Goal: Task Accomplishment & Management: Manage account settings

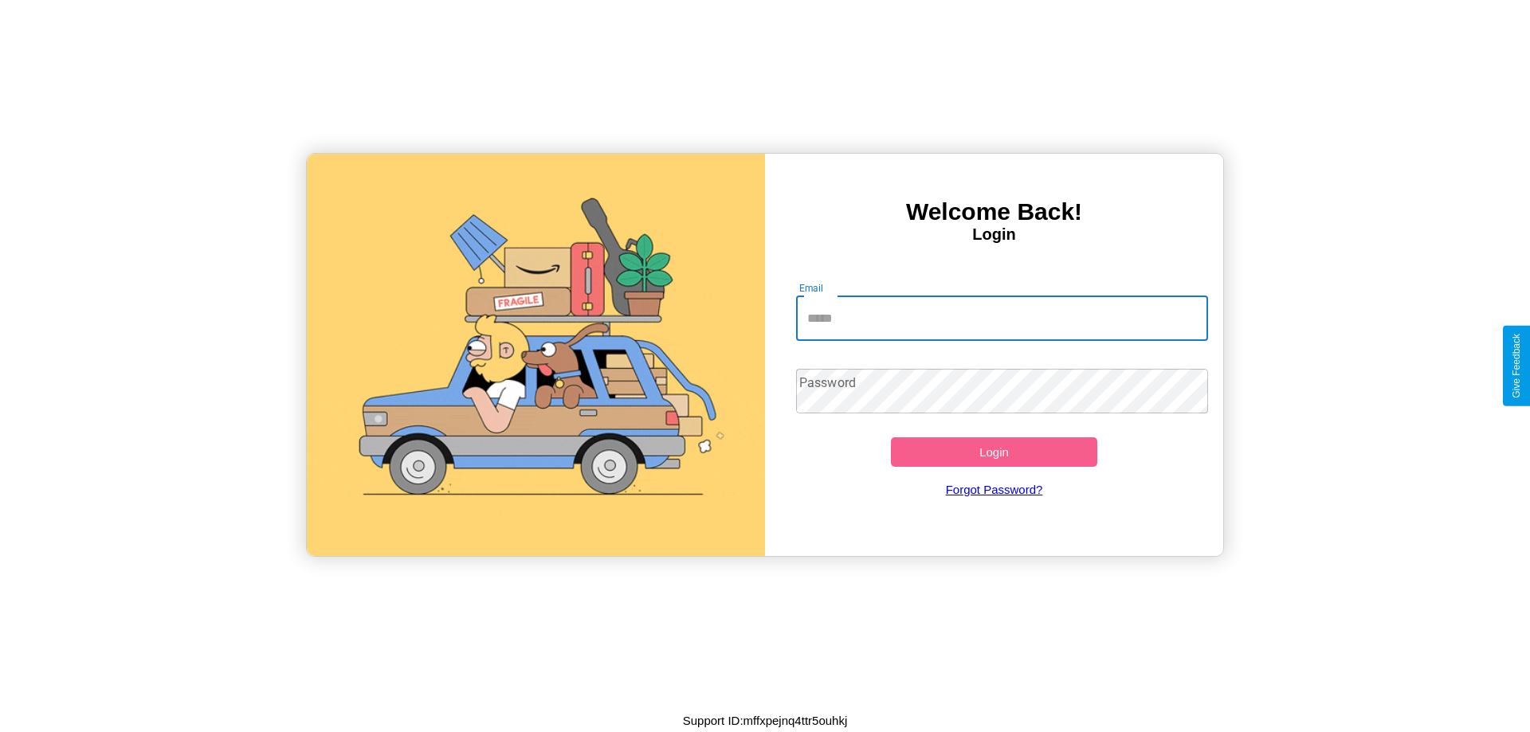
click at [1001, 318] on input "Email" at bounding box center [1002, 318] width 413 height 45
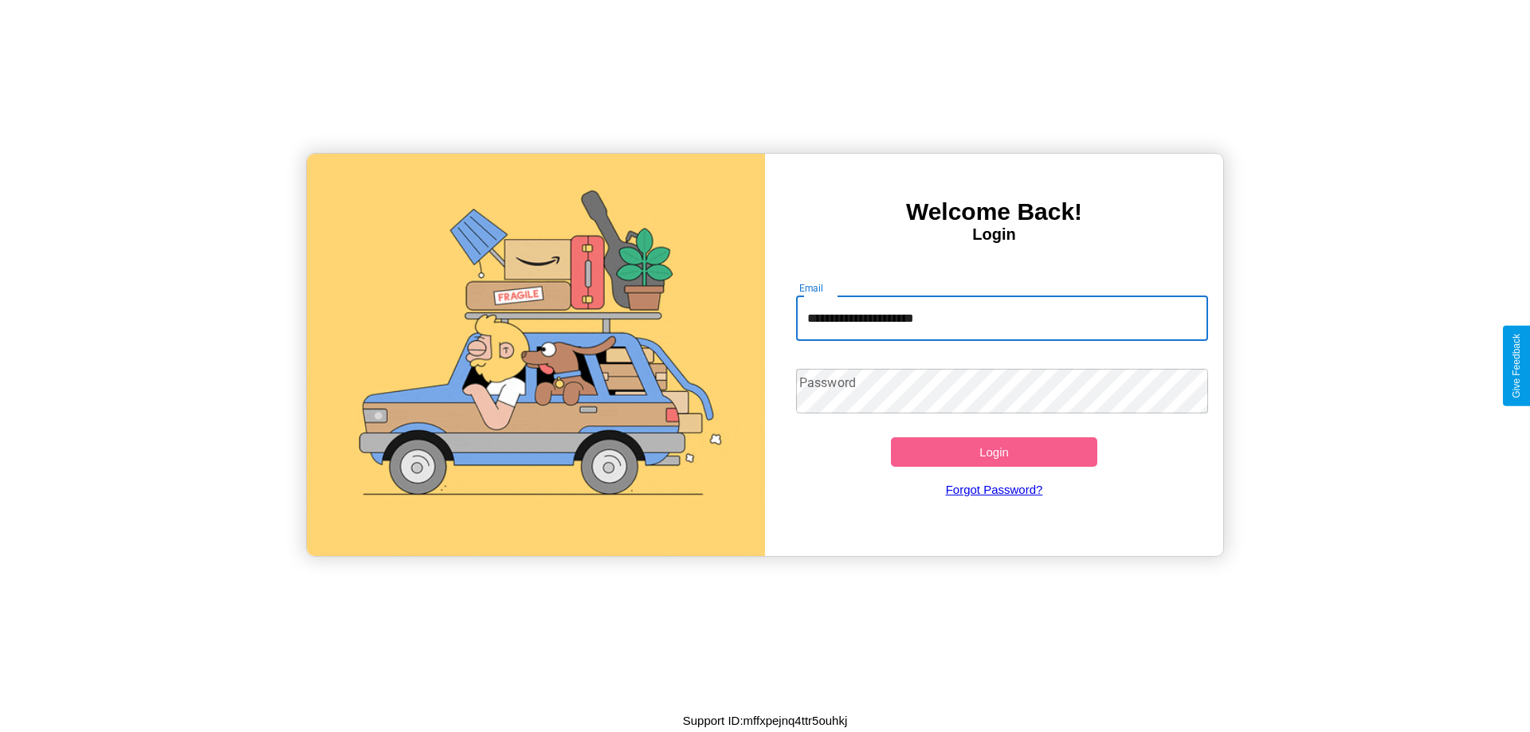
type input "**********"
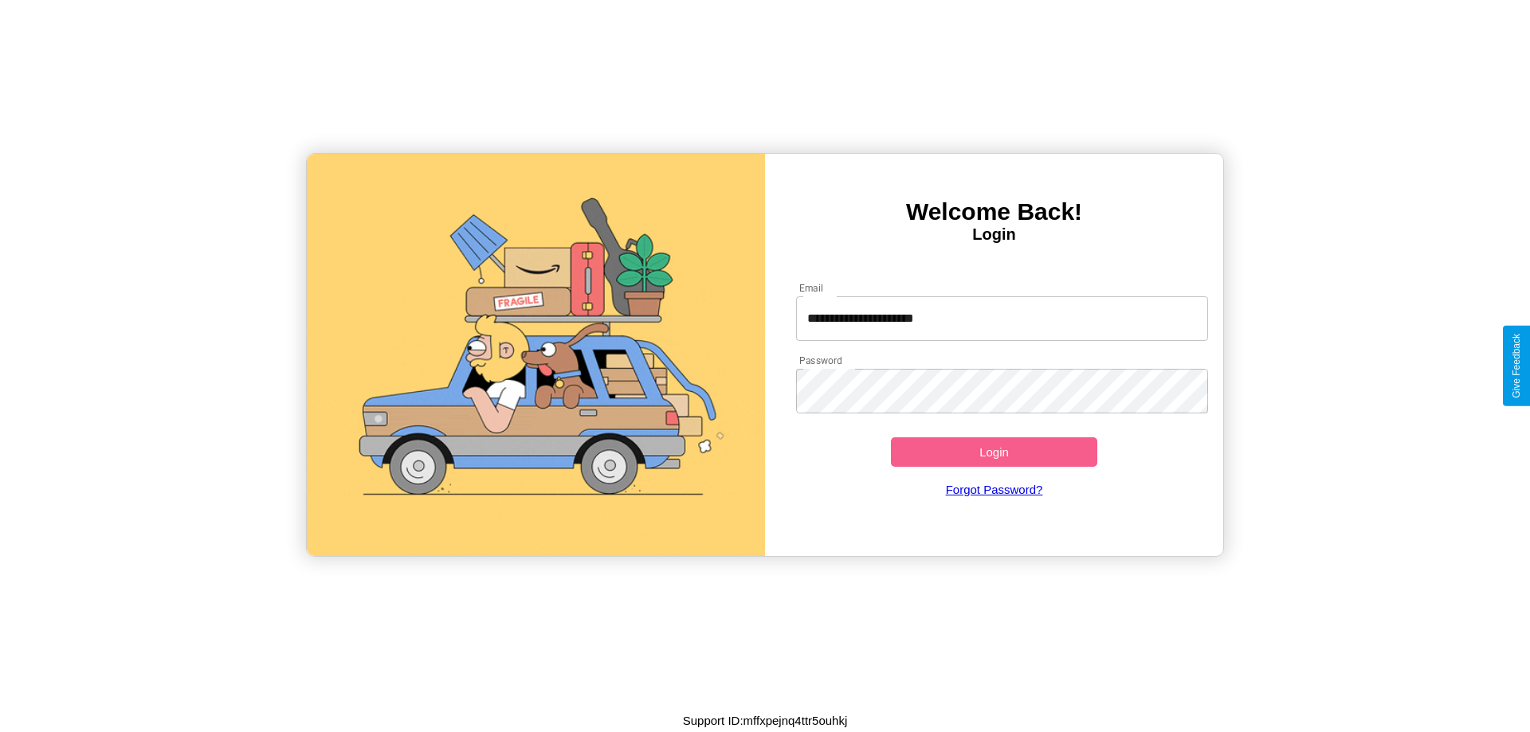
click at [993, 452] on button "Login" at bounding box center [994, 451] width 206 height 29
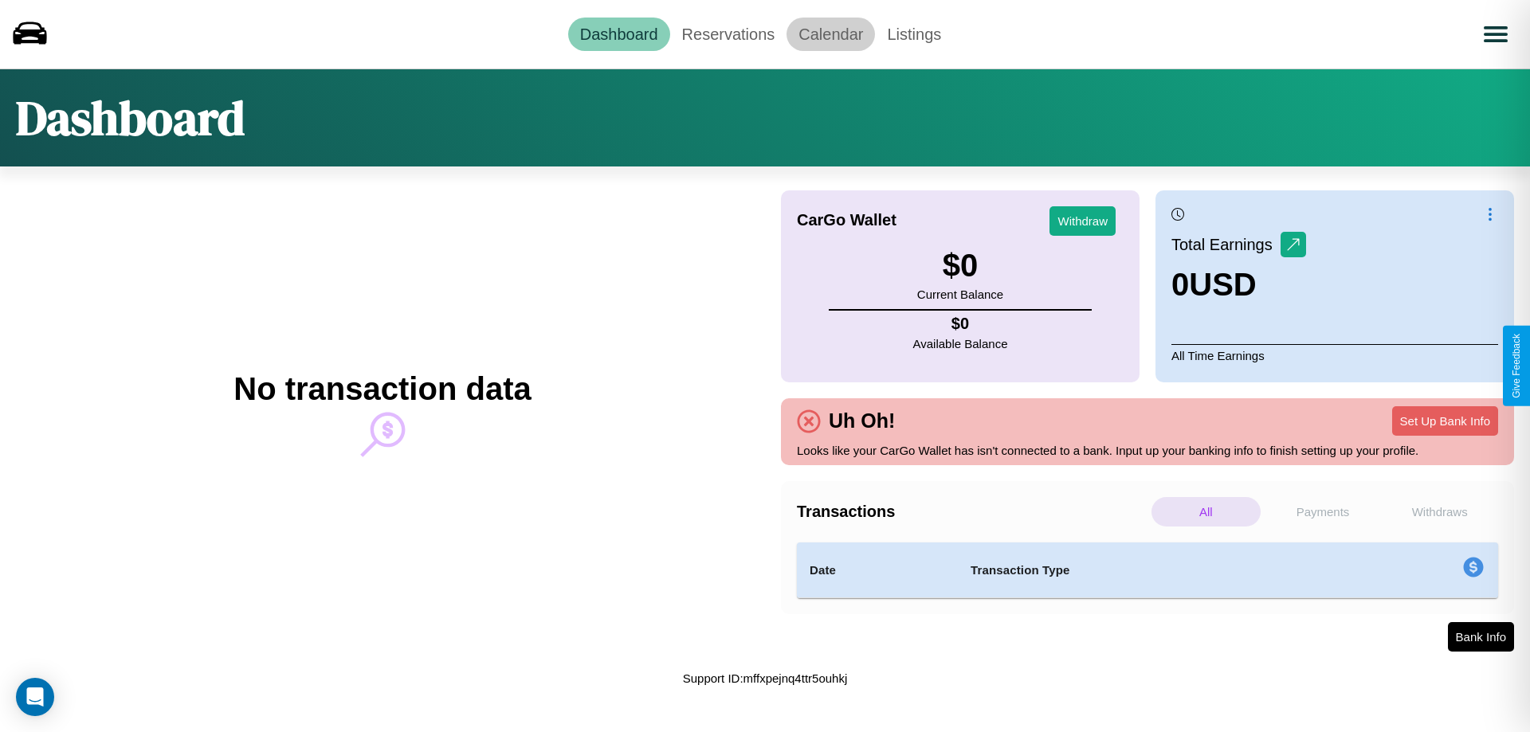
click at [830, 33] on link "Calendar" at bounding box center [830, 34] width 88 height 33
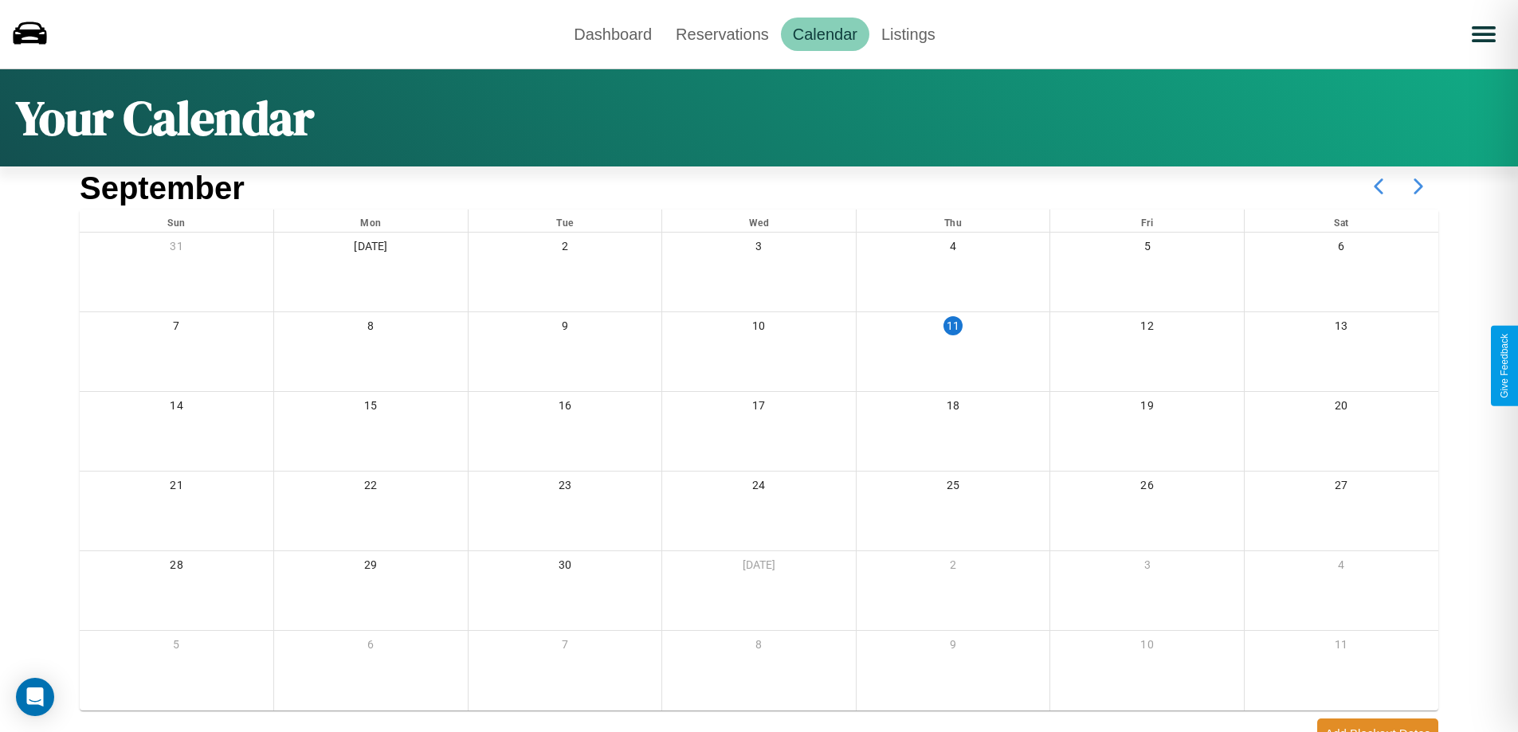
click at [1418, 186] on icon at bounding box center [1418, 186] width 40 height 40
click at [613, 33] on link "Dashboard" at bounding box center [613, 34] width 102 height 33
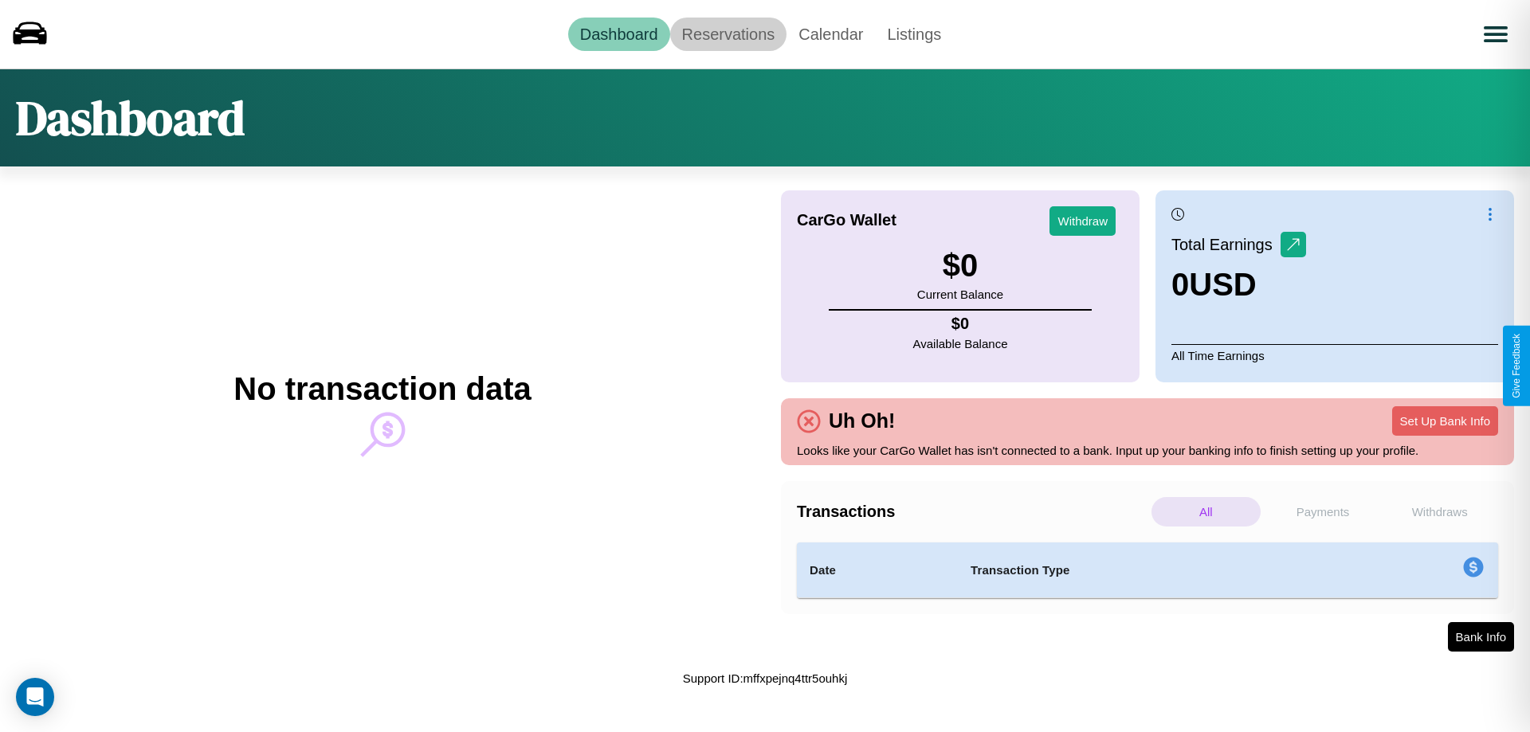
click at [727, 33] on link "Reservations" at bounding box center [728, 34] width 117 height 33
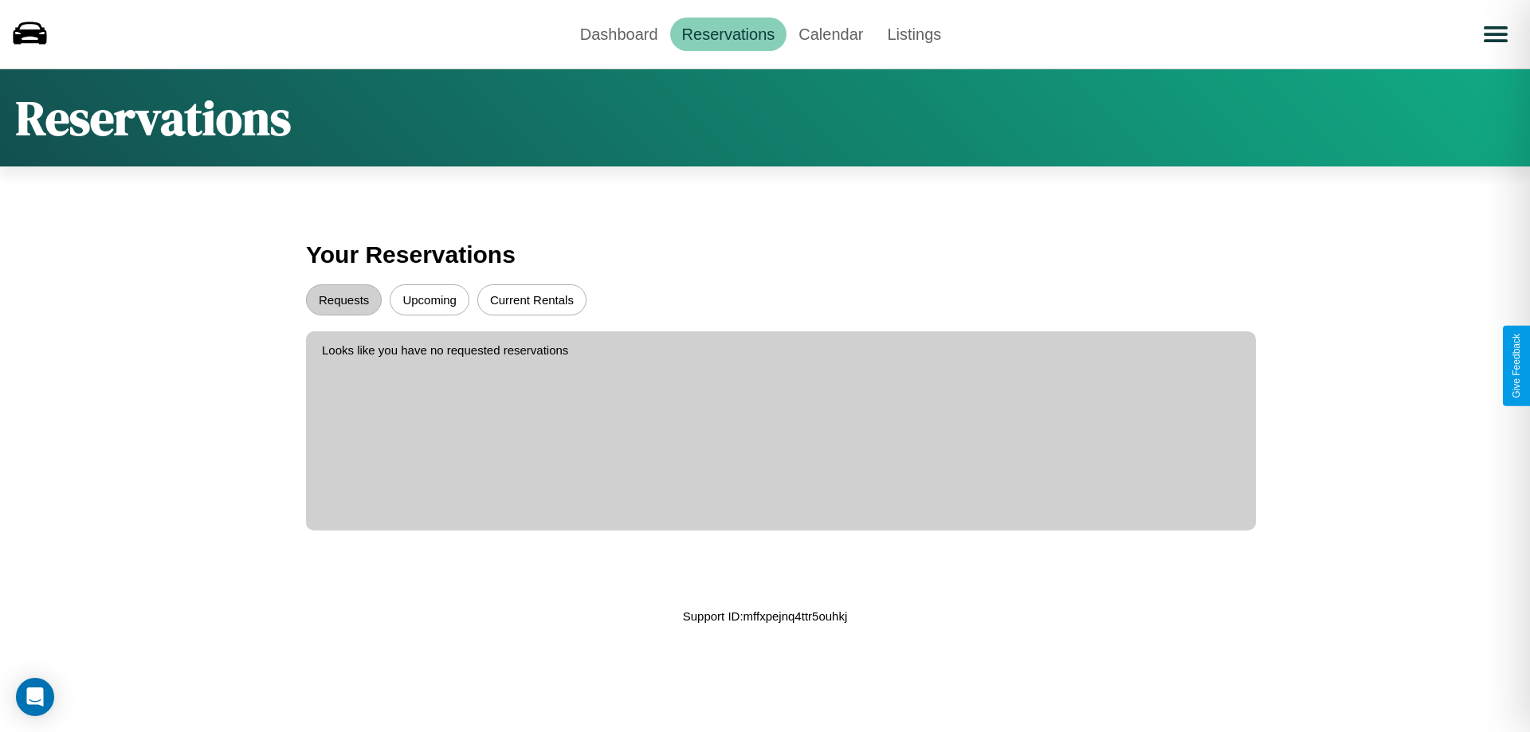
click at [429, 300] on button "Upcoming" at bounding box center [430, 299] width 80 height 31
click at [343, 300] on button "Requests" at bounding box center [344, 299] width 76 height 31
